Goal: Task Accomplishment & Management: Manage account settings

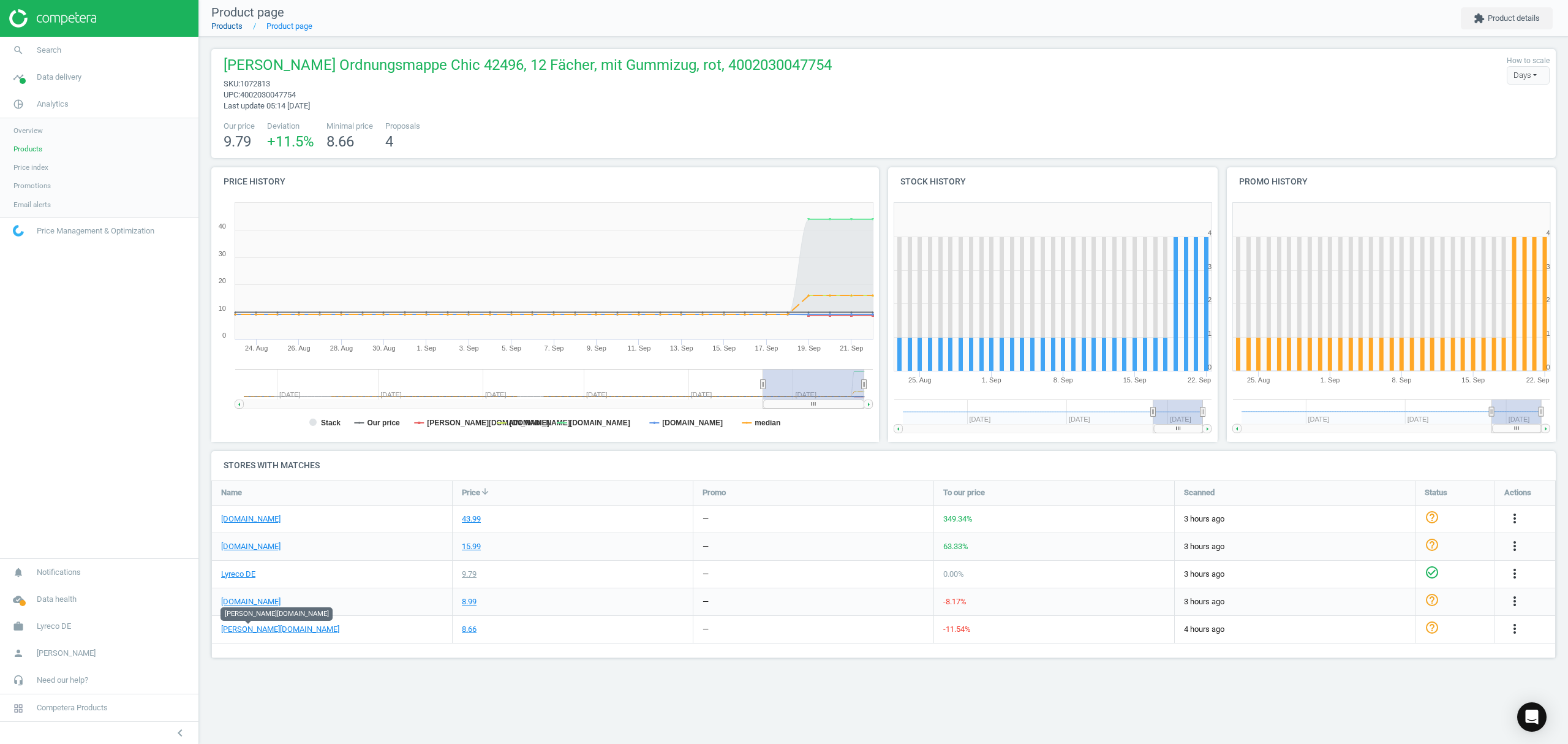
scroll to position [203, 1369]
click at [229, 27] on link "Products" at bounding box center [227, 26] width 32 height 9
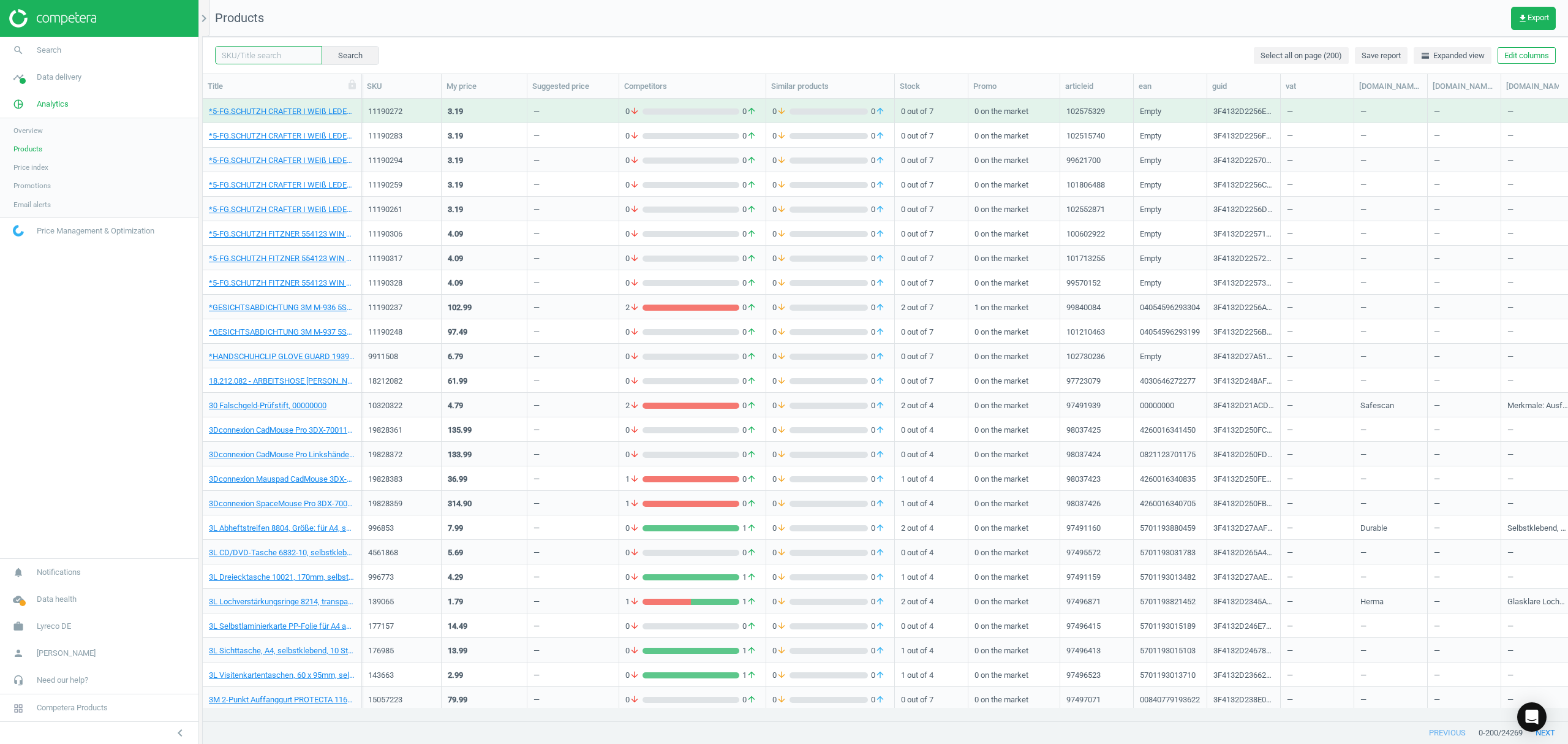
click at [252, 52] on input "text" at bounding box center [269, 55] width 107 height 18
paste input "2394936"
type input "2394936"
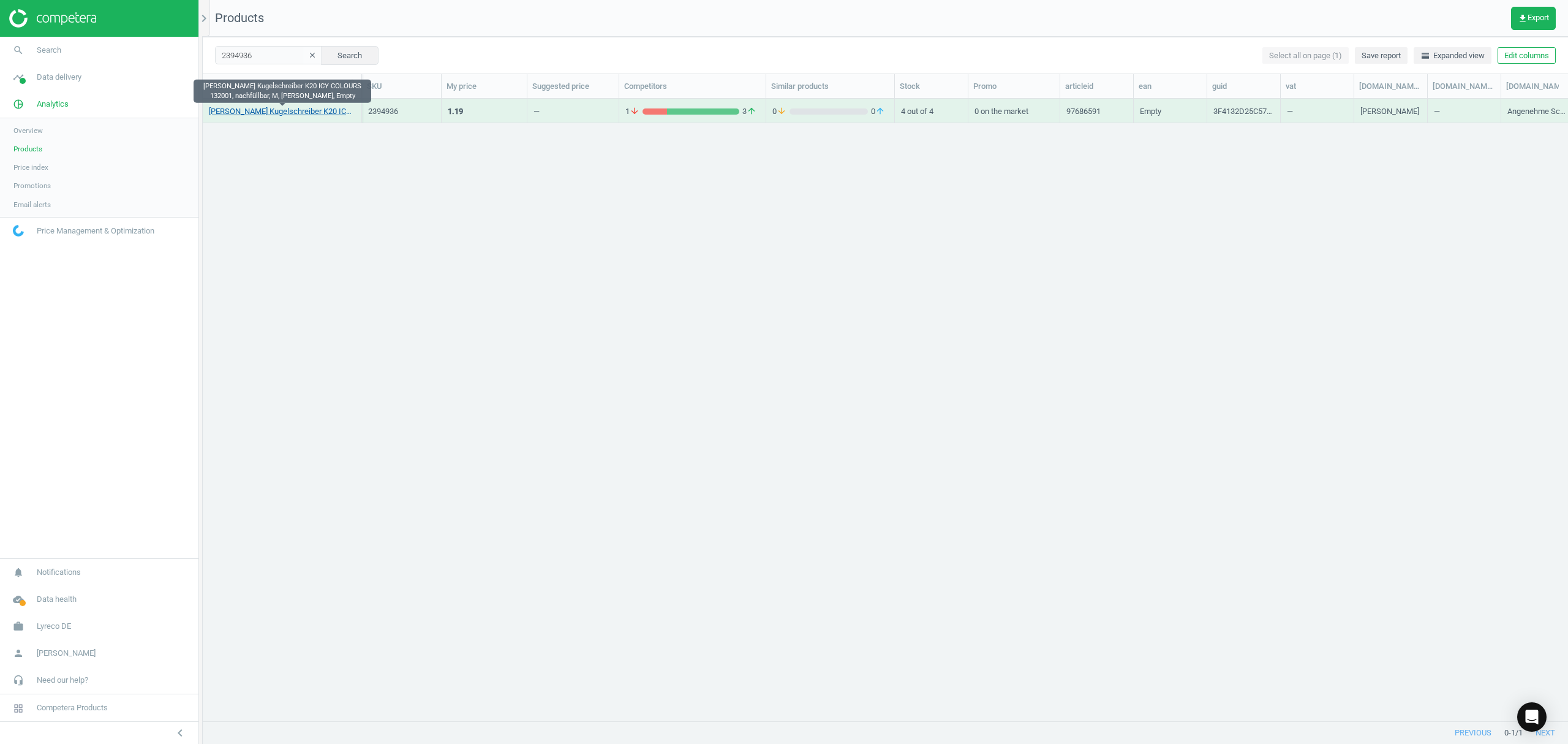
click at [276, 113] on link "[PERSON_NAME] Kugelschreiber K20 ICY COLOURS 132001, nachfüllbar, M, [PERSON_NA…" at bounding box center [282, 112] width 147 height 11
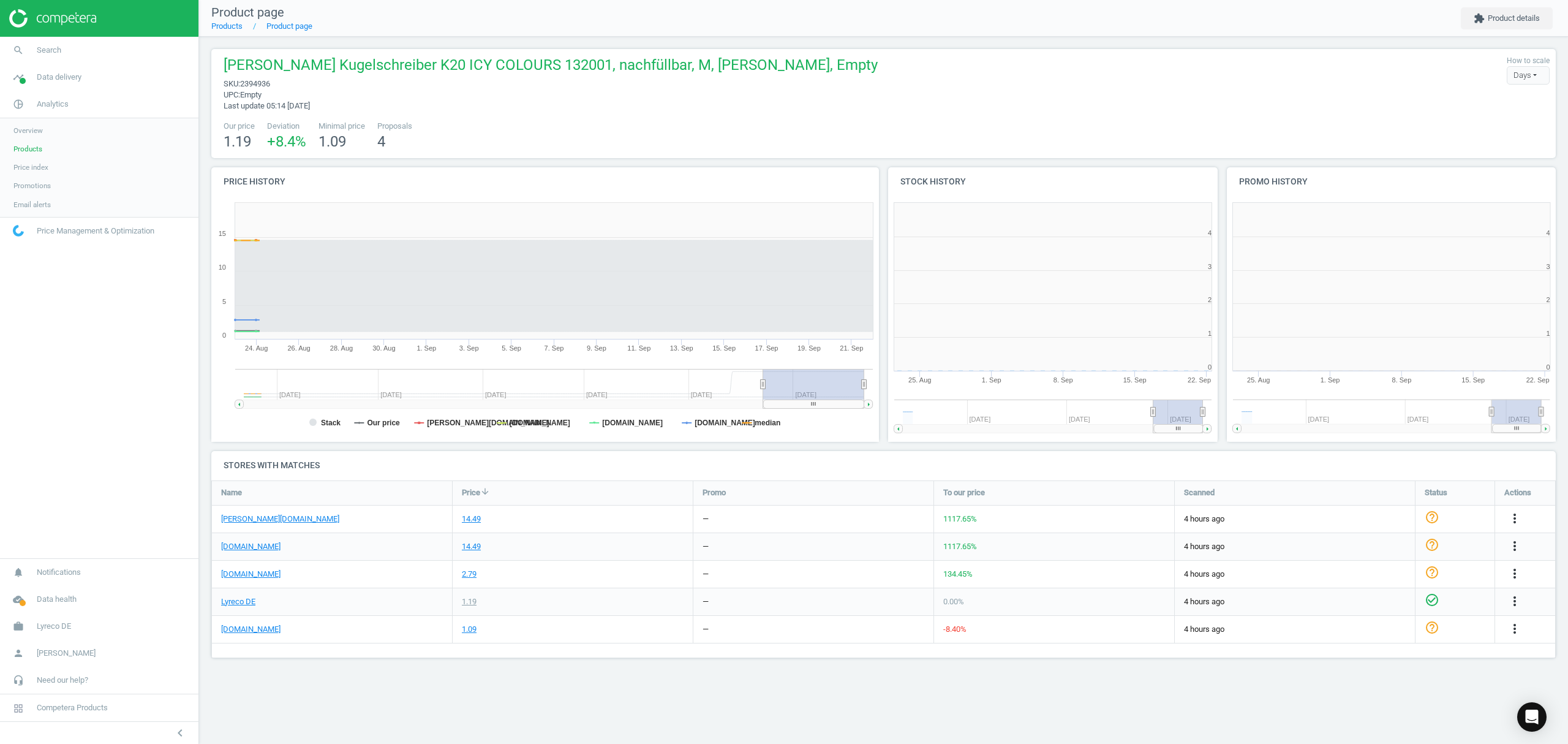
scroll to position [270, 354]
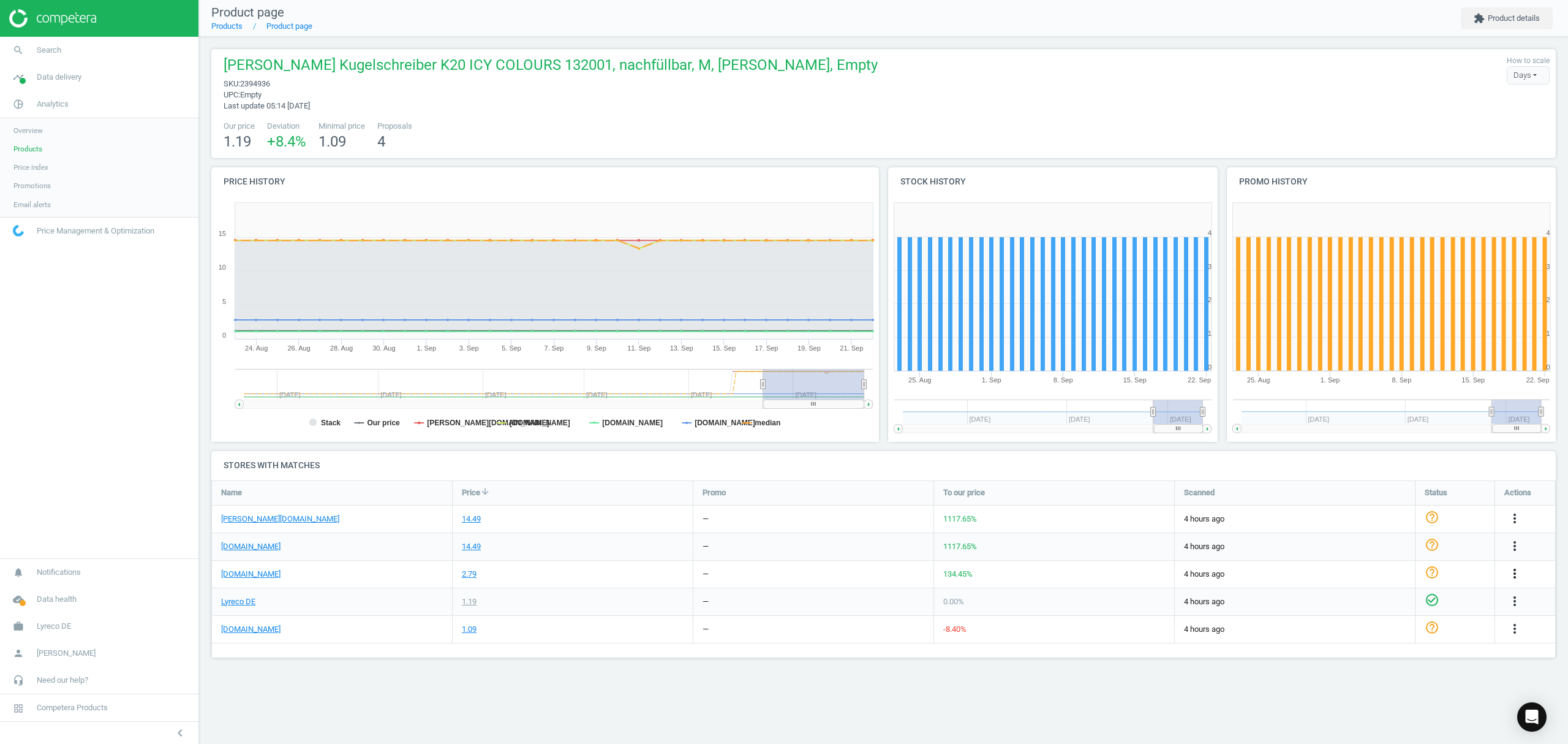
click at [1514, 572] on icon "more_vert" at bounding box center [1514, 573] width 15 height 15
click at [1368, 600] on link "Edit URL/product option" at bounding box center [1419, 603] width 168 height 19
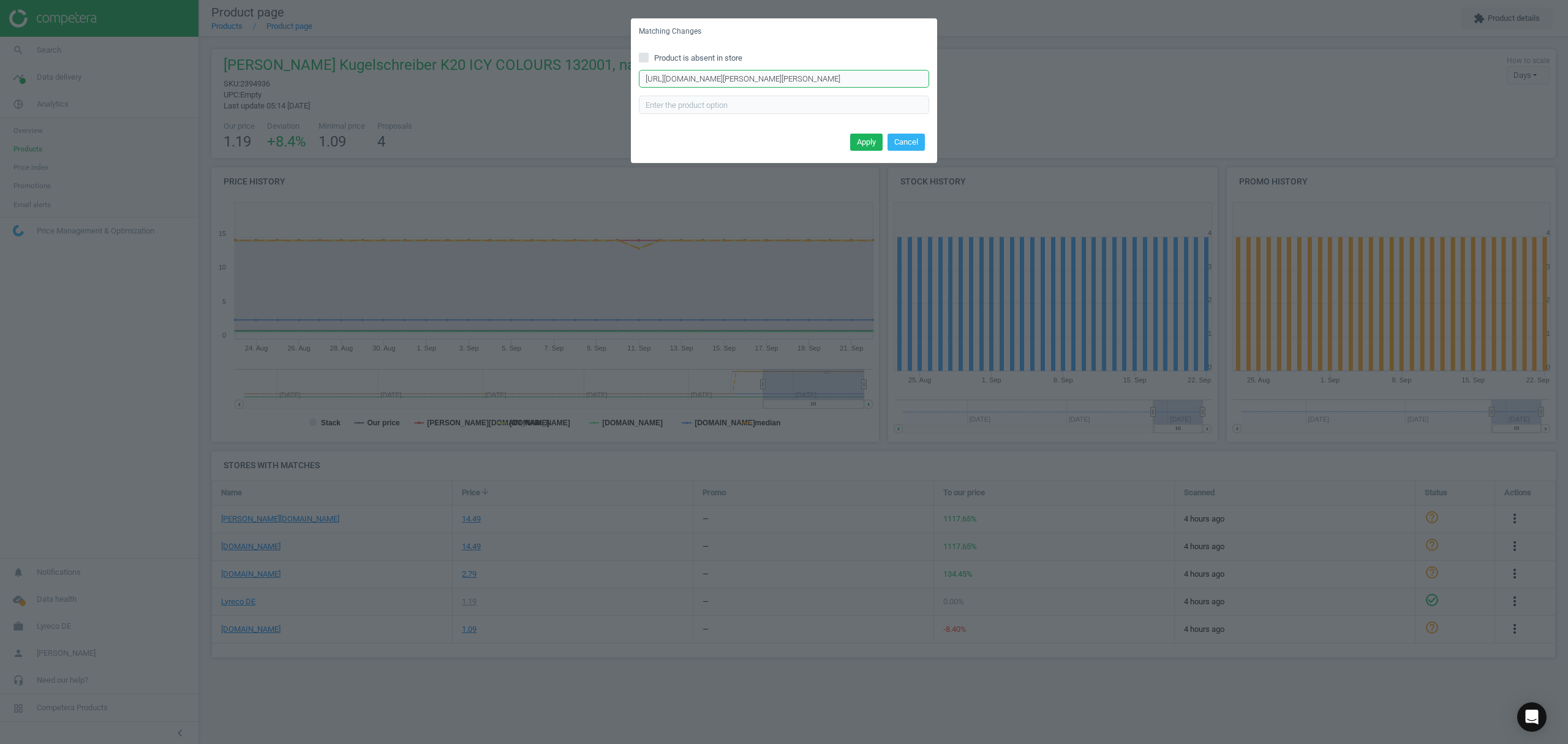
click at [799, 79] on input "[URL][DOMAIN_NAME][PERSON_NAME][PERSON_NAME]" at bounding box center [784, 78] width 290 height 18
paste input "-k20-blau-0-5-mm-20-stuck-p-1178885"
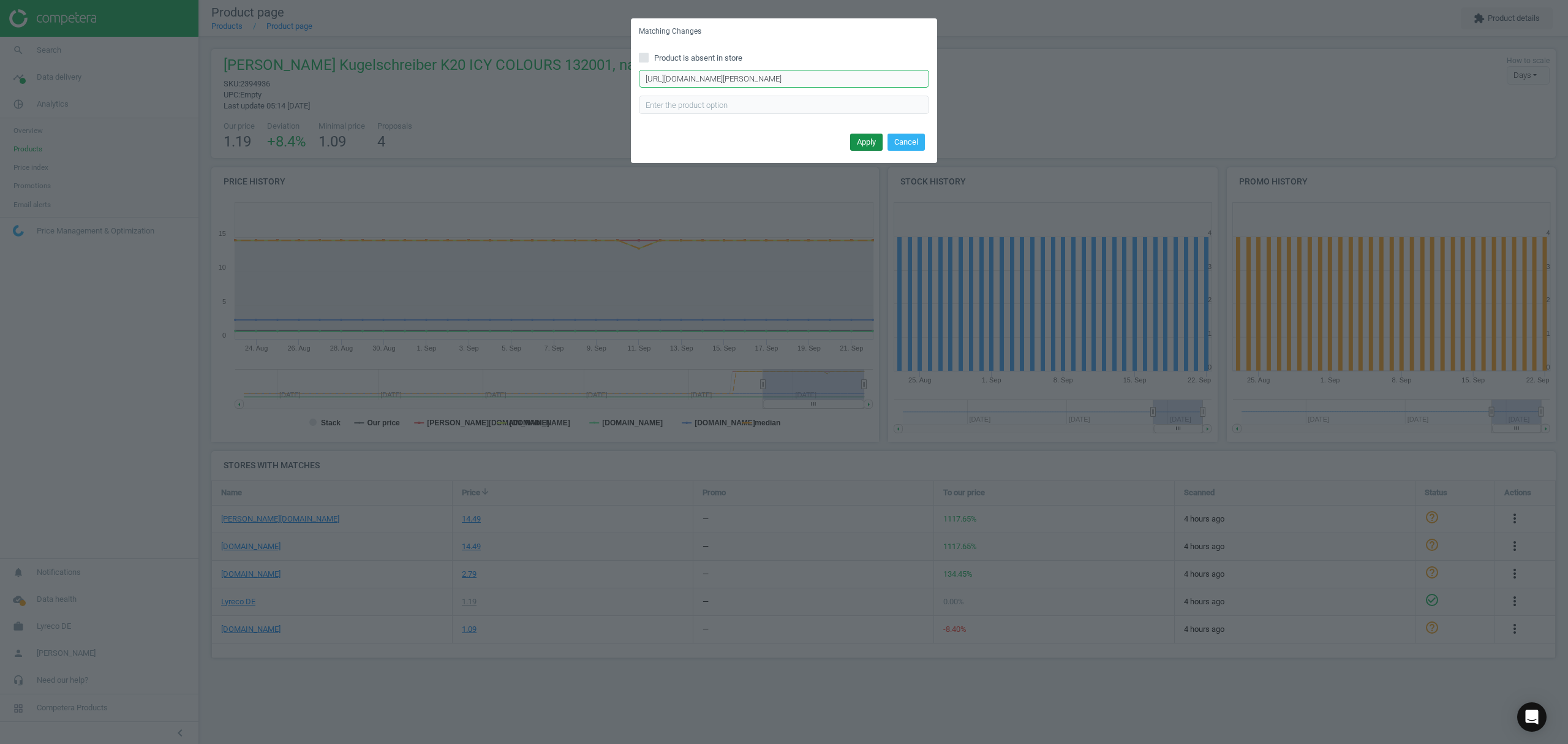
type input "[URL][DOMAIN_NAME][PERSON_NAME]"
click at [858, 147] on button "Apply" at bounding box center [866, 142] width 33 height 18
